Goal: Contribute content

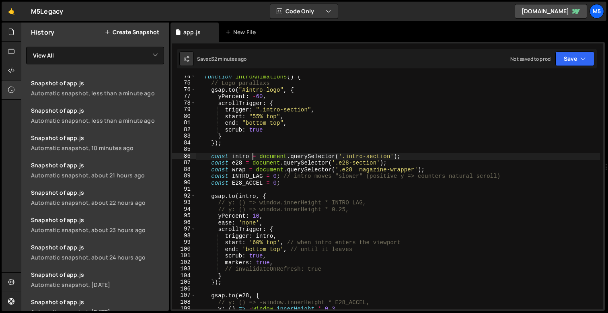
scroll to position [487, 0]
click at [265, 219] on div "function introAnimations ( ) { // Logo parallaxs gsap . to ( "#intro-logo" , { …" at bounding box center [398, 196] width 404 height 247
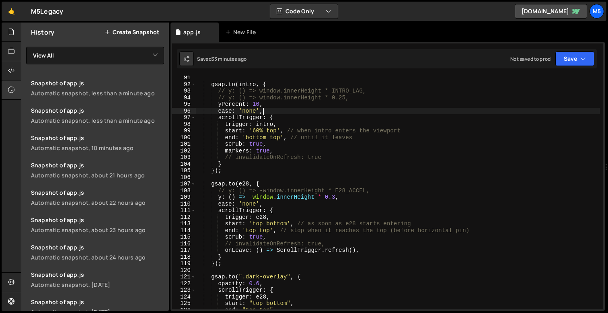
scroll to position [576, 0]
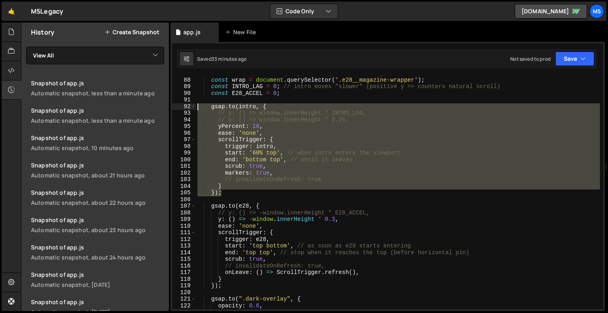
drag, startPoint x: 225, startPoint y: 195, endPoint x: 178, endPoint y: 107, distance: 100.1
click at [178, 107] on div "ease: 'none', 87 88 89 90 91 92 93 94 95 96 97 98 99 100 101 102 103 104 105 10…" at bounding box center [387, 192] width 431 height 233
type textarea "[DOMAIN_NAME](intro, { // y: () => window.innerHeight * INTRO_LAG,"
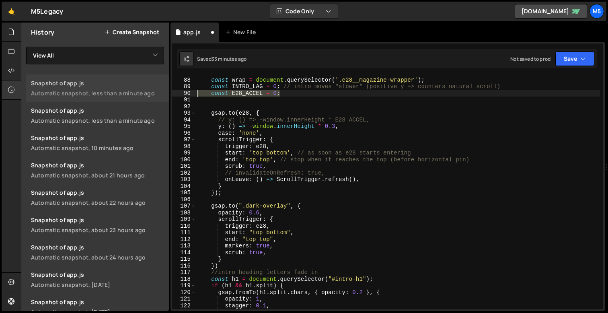
drag, startPoint x: 286, startPoint y: 95, endPoint x: 140, endPoint y: 88, distance: 146.1
click at [140, 88] on div "Files New File Javascript files 1 app.js 0 CSS files Copy share link Edit File …" at bounding box center [314, 167] width 587 height 288
type textarea "const INTRO_LAG = 0; // intro moves "slower" (positive y => counters natural sc…"
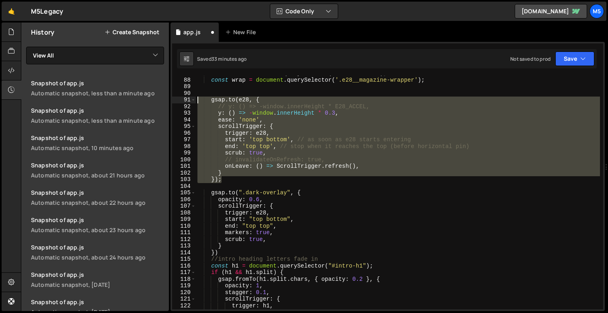
drag, startPoint x: 224, startPoint y: 180, endPoint x: 169, endPoint y: 99, distance: 97.7
click at [169, 99] on div "Files New File Javascript files 1 app.js 0 CSS files Copy share link Edit File …" at bounding box center [314, 167] width 587 height 288
type textarea "[DOMAIN_NAME](e28, { // y: () => -window.innerHeight * E28_ACCEL,"
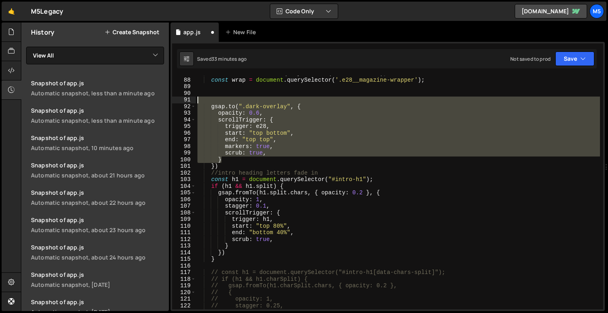
drag, startPoint x: 229, startPoint y: 162, endPoint x: 168, endPoint y: 99, distance: 87.8
click at [168, 99] on div "Files New File Javascript files 1 app.js 0 CSS files Copy share link Edit File …" at bounding box center [314, 167] width 587 height 288
type textarea "[DOMAIN_NAME](".dark-overlay", {"
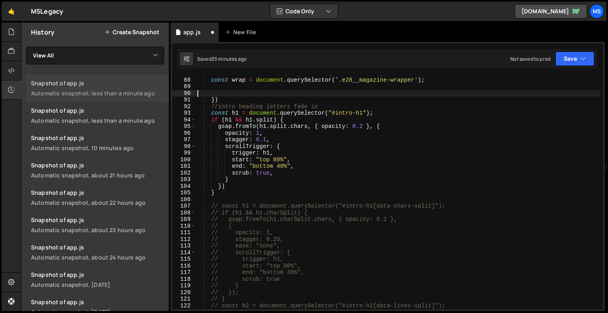
drag, startPoint x: 219, startPoint y: 98, endPoint x: 163, endPoint y: 98, distance: 55.9
click at [166, 98] on div "Files New File Javascript files 1 app.js 0 CSS files Copy share link Edit File …" at bounding box center [314, 167] width 587 height 288
type textarea "})"
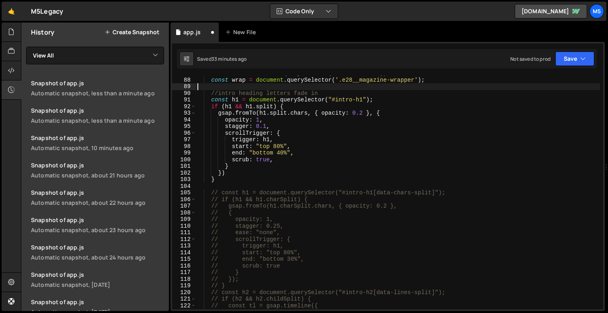
click at [301, 151] on div "const e28 = document . querySelector ( '.e28-section' ) ; const wrap = document…" at bounding box center [398, 193] width 404 height 247
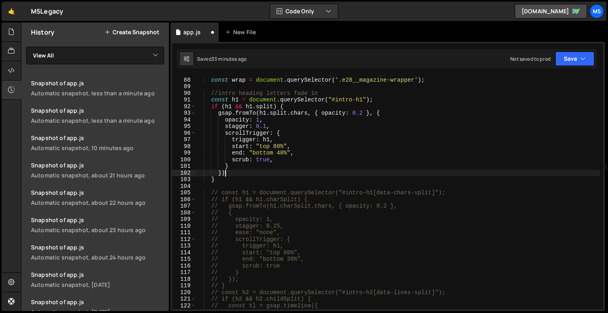
click at [305, 175] on div "const e28 = document . querySelector ( '.e28-section' ) ; const wrap = document…" at bounding box center [398, 193] width 404 height 247
type textarea "})"
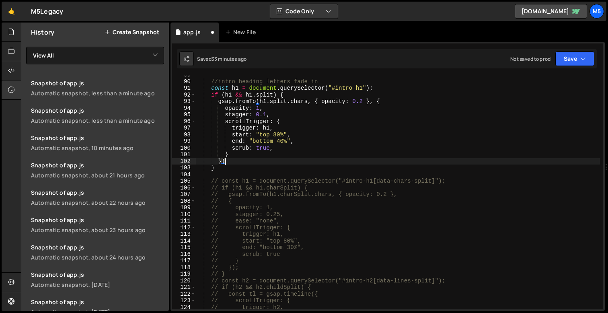
scroll to position [599, 0]
